Goal: Task Accomplishment & Management: Use online tool/utility

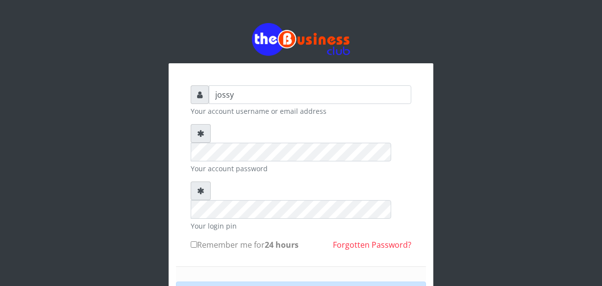
type input "jossy"
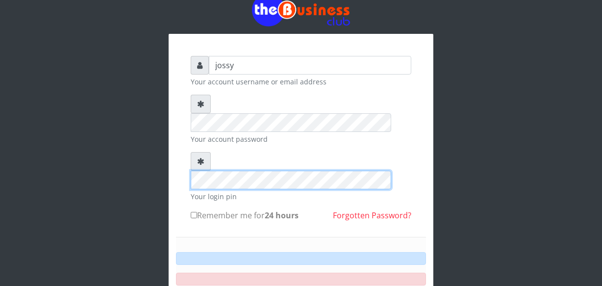
scroll to position [35, 0]
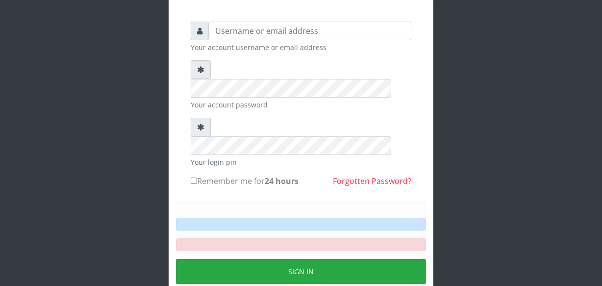
scroll to position [35, 0]
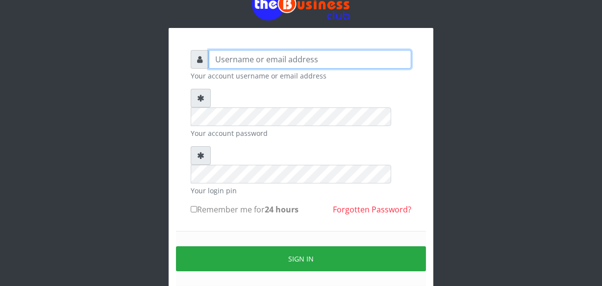
click at [324, 59] on input "text" at bounding box center [310, 59] width 202 height 19
type input "jossy"
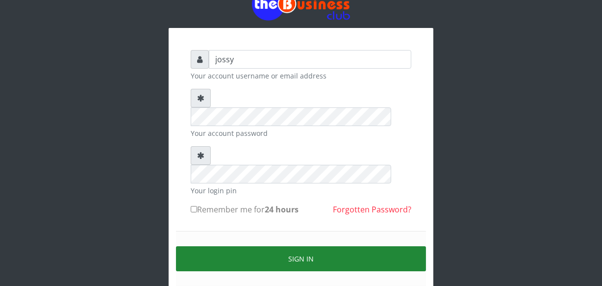
click at [345, 246] on button "Sign in" at bounding box center [301, 258] width 250 height 25
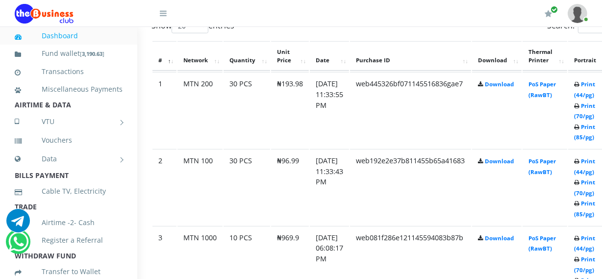
scroll to position [547, 35]
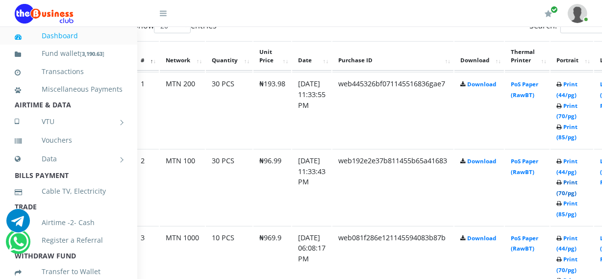
click at [577, 191] on link "Print (70/pg)" at bounding box center [566, 187] width 21 height 18
click at [577, 118] on link "Print (70/pg)" at bounding box center [566, 111] width 21 height 18
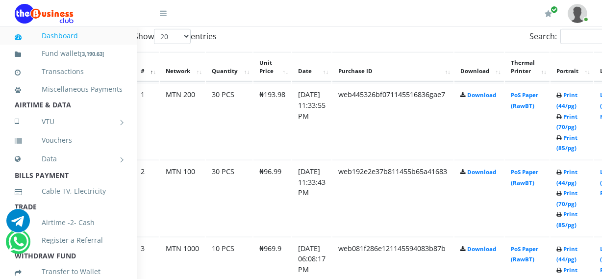
scroll to position [547, 35]
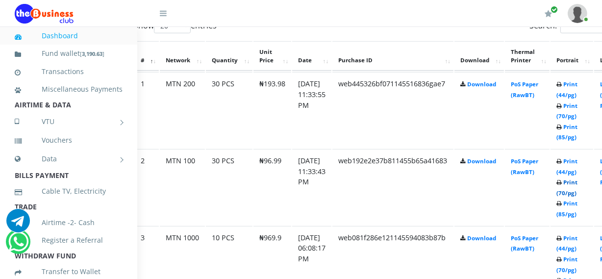
click at [577, 194] on link "Print (70/pg)" at bounding box center [566, 187] width 21 height 18
